Goal: Check status: Check status

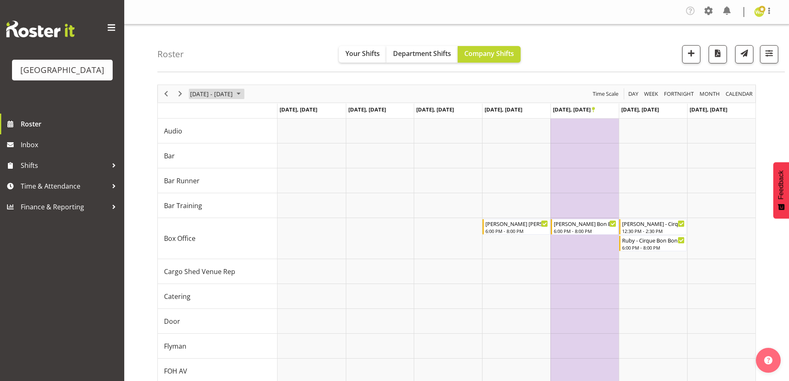
click at [210, 97] on span "[DATE] - [DATE]" at bounding box center [211, 94] width 44 height 10
click at [261, 114] on span "previous month" at bounding box center [262, 114] width 15 height 15
click at [249, 143] on span "5" at bounding box center [252, 143] width 12 height 12
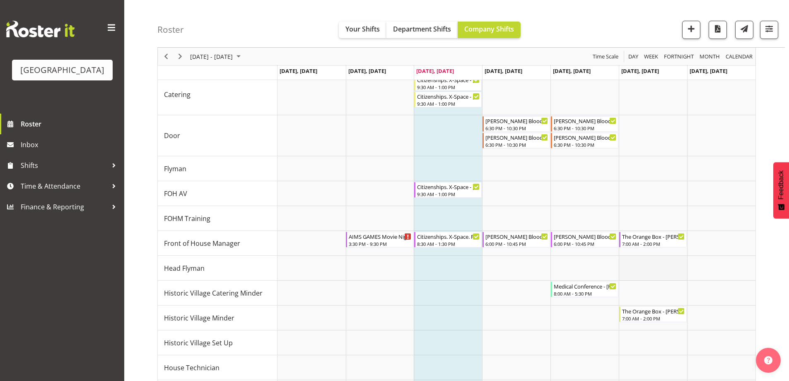
scroll to position [249, 0]
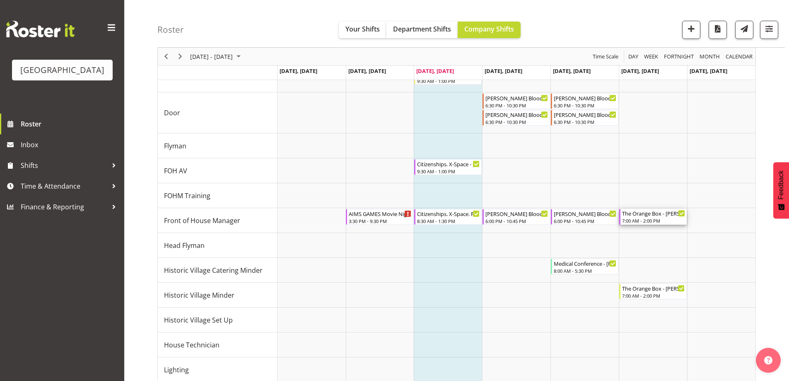
click at [653, 220] on div "7:00 AM - 2:00 PM" at bounding box center [653, 220] width 63 height 7
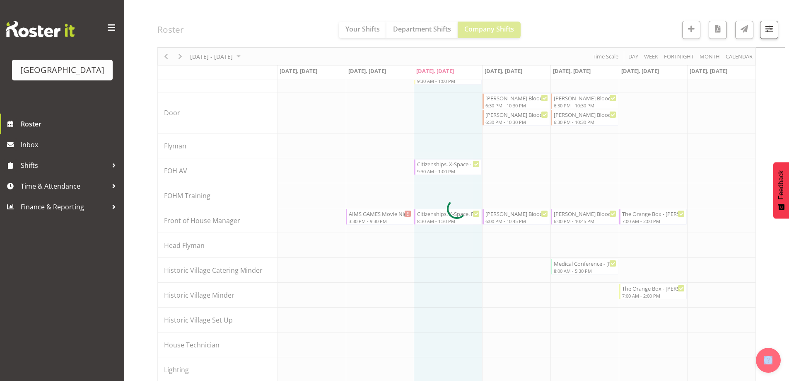
click at [653, 220] on div at bounding box center [456, 208] width 599 height 745
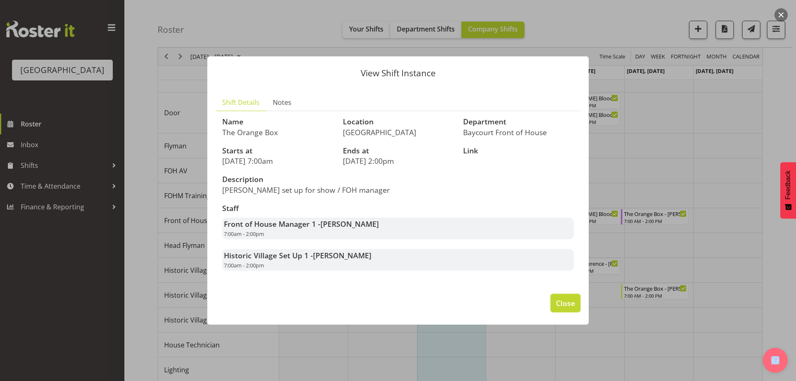
click at [565, 302] on span "Close" at bounding box center [565, 303] width 19 height 11
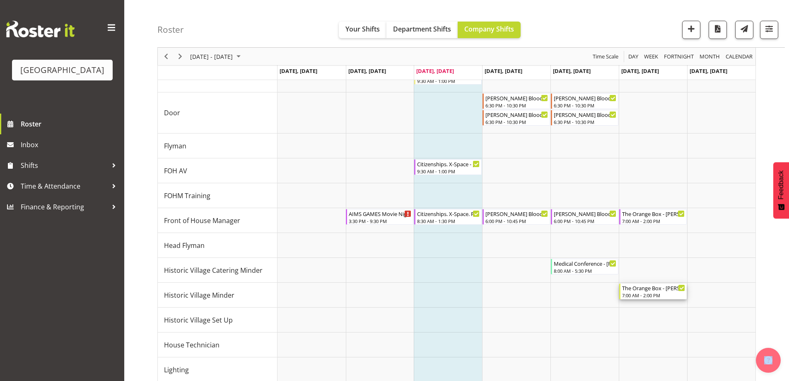
click at [649, 287] on div "The Orange Box - [PERSON_NAME]" at bounding box center [653, 287] width 63 height 8
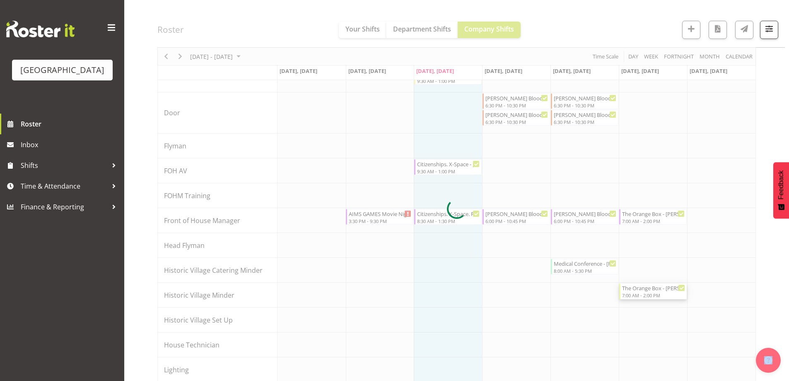
click at [649, 288] on div at bounding box center [456, 208] width 599 height 745
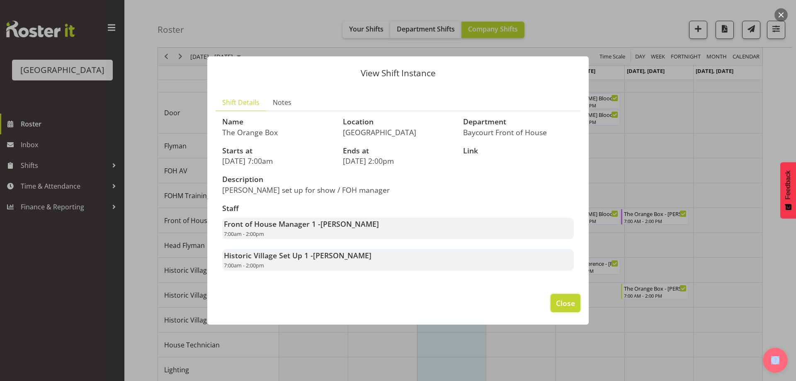
click at [559, 303] on span "Close" at bounding box center [565, 303] width 19 height 11
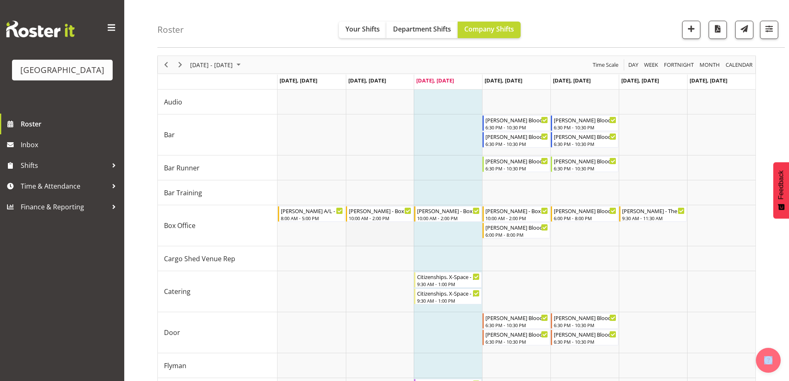
scroll to position [41, 0]
